Goal: Task Accomplishment & Management: Use online tool/utility

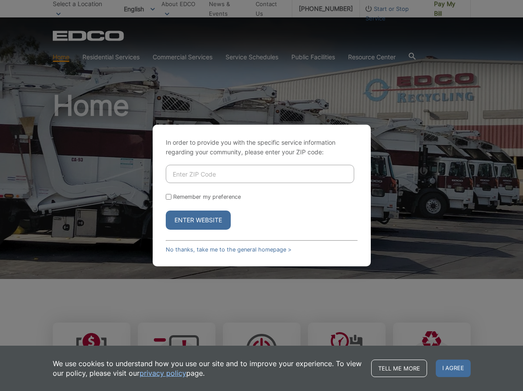
click at [170, 198] on input "Remember my preference" at bounding box center [169, 197] width 6 height 6
checkbox input "true"
click at [205, 163] on div "In order to provide you with the specific service information regarding your co…" at bounding box center [262, 196] width 218 height 142
click at [197, 174] on input "Enter ZIP Code" at bounding box center [260, 174] width 188 height 18
type input "92081"
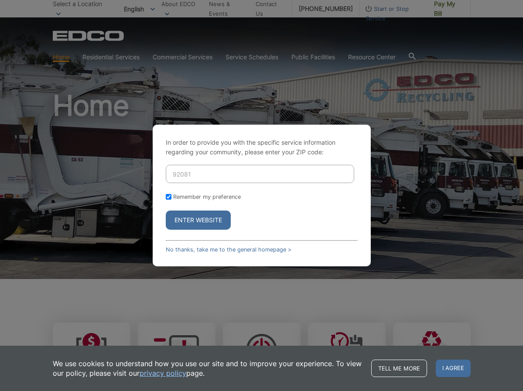
click at [208, 215] on button "Enter Website" at bounding box center [198, 220] width 65 height 19
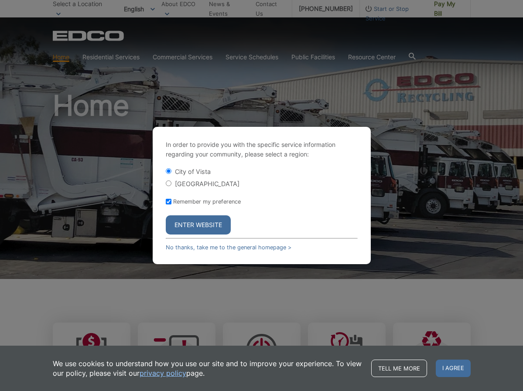
click at [186, 220] on button "Enter Website" at bounding box center [198, 224] width 65 height 19
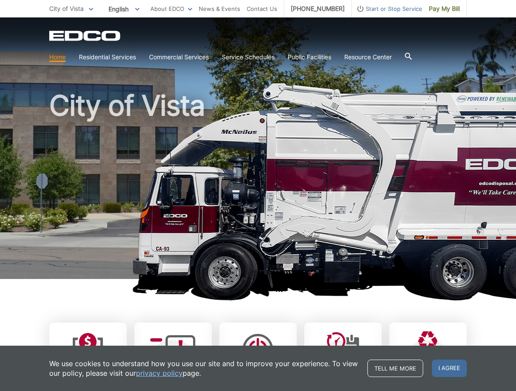
click at [129, 210] on h1 "City of Vista" at bounding box center [258, 187] width 418 height 191
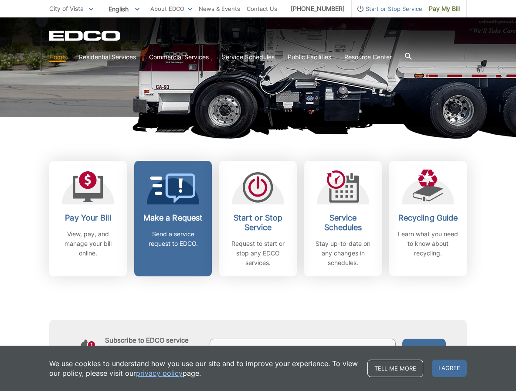
scroll to position [174, 0]
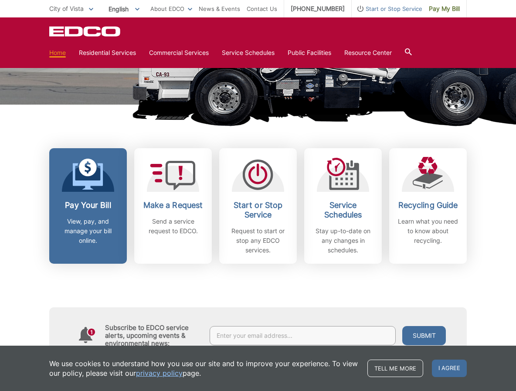
click at [84, 187] on icon at bounding box center [88, 174] width 31 height 31
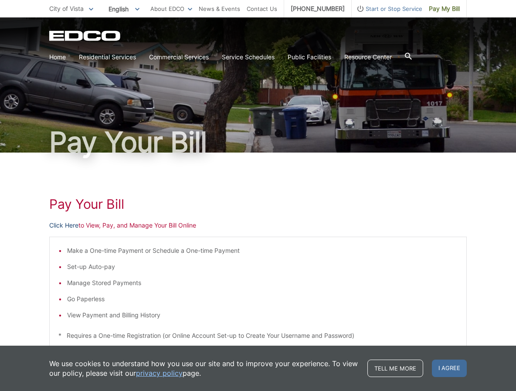
click at [62, 228] on link "Click Here" at bounding box center [63, 226] width 29 height 10
